Goal: Information Seeking & Learning: Learn about a topic

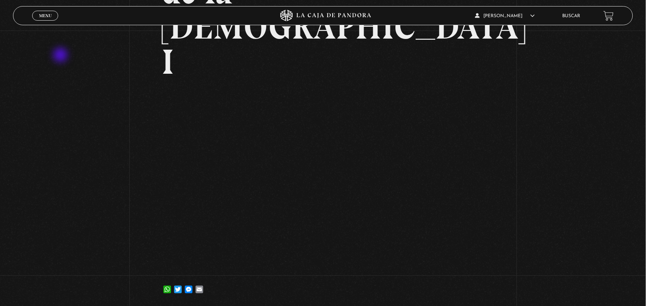
scroll to position [139, 0]
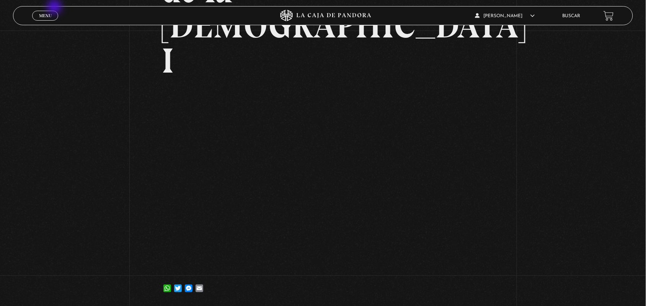
click at [51, 10] on div "Menu Cerrar" at bounding box center [129, 16] width 194 height 18
click at [49, 14] on span "Menu" at bounding box center [45, 15] width 13 height 5
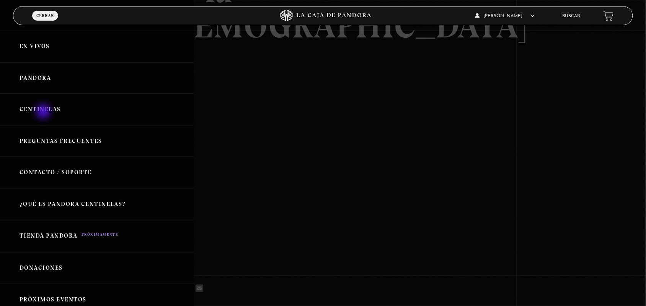
click at [40, 106] on link "Centinelas" at bounding box center [97, 110] width 194 height 32
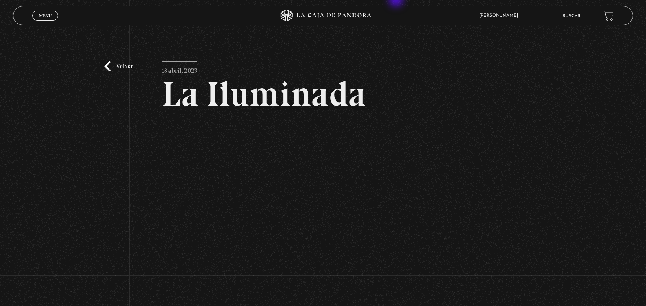
scroll to position [50, 0]
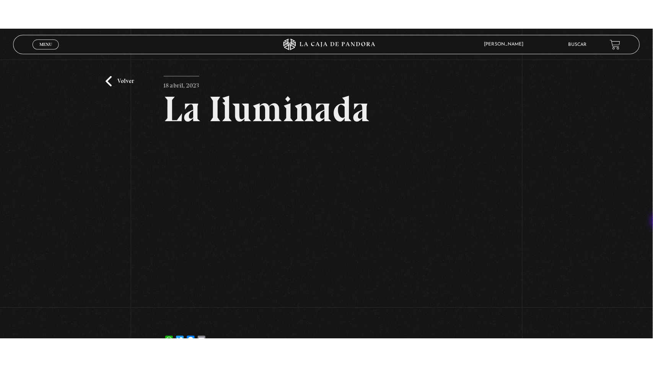
scroll to position [24, 0]
